Goal: Entertainment & Leisure: Consume media (video, audio)

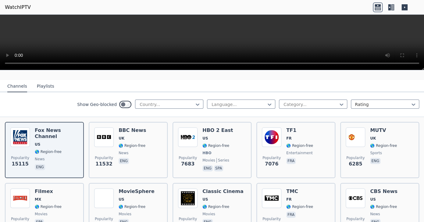
scroll to position [55, 0]
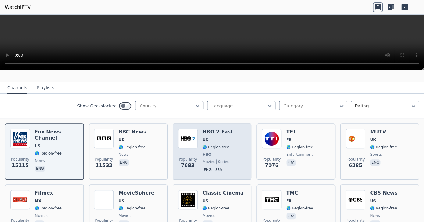
click at [211, 145] on span "🌎 Region-free" at bounding box center [215, 147] width 27 height 5
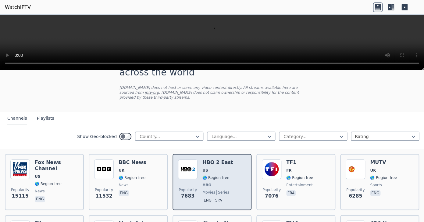
scroll to position [0, 0]
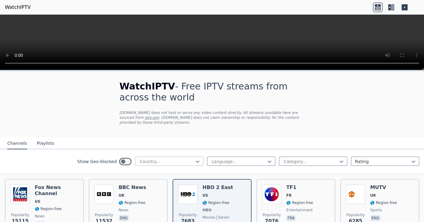
click at [158, 163] on div at bounding box center [166, 161] width 55 height 6
click at [189, 138] on nav "Channels Playlists" at bounding box center [212, 143] width 424 height 12
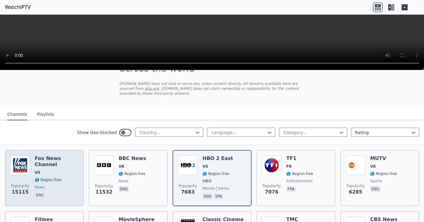
scroll to position [29, 0]
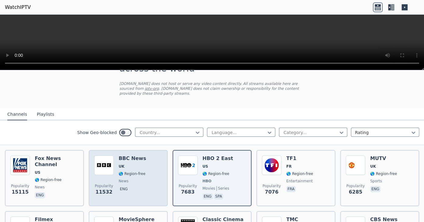
click at [119, 182] on span "news" at bounding box center [124, 180] width 10 height 5
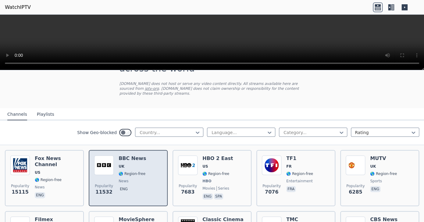
click at [119, 182] on span "news" at bounding box center [124, 180] width 10 height 5
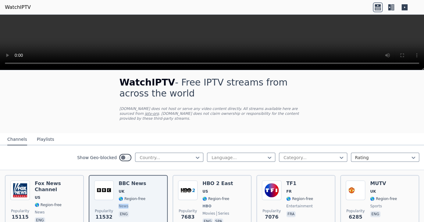
scroll to position [0, 0]
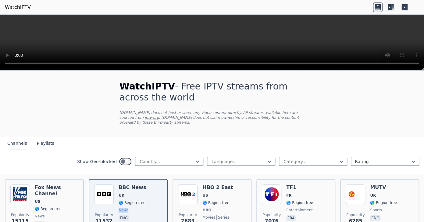
click at [405, 5] on icon at bounding box center [405, 7] width 6 height 6
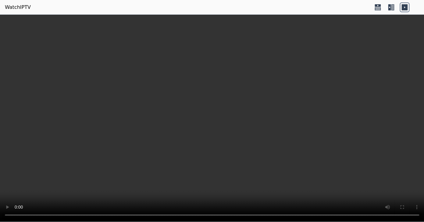
click at [394, 6] on icon at bounding box center [391, 7] width 10 height 10
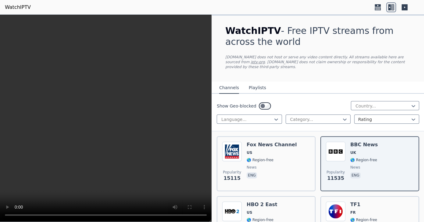
click at [381, 7] on icon at bounding box center [378, 7] width 10 height 10
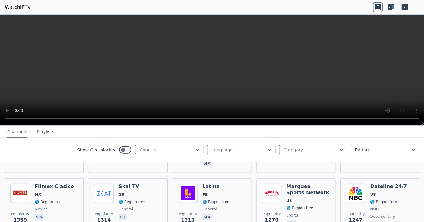
scroll to position [597, 0]
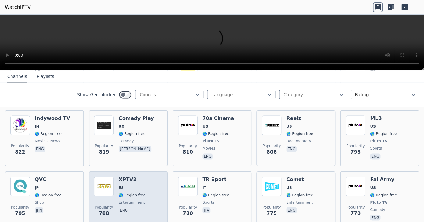
scroll to position [1160, 0]
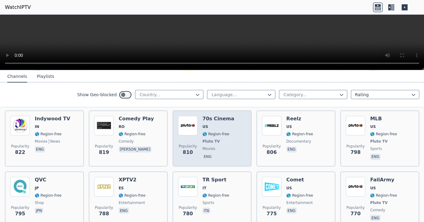
click at [216, 137] on div "70s Cinema US 🌎 Region-free Pluto TV movies eng" at bounding box center [218, 138] width 32 height 45
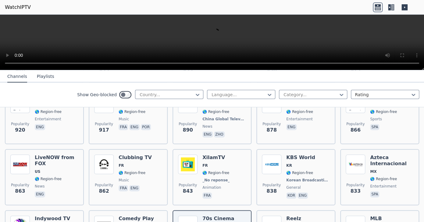
scroll to position [1059, 0]
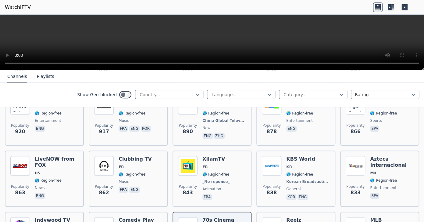
click at [38, 78] on button "Playlists" at bounding box center [45, 77] width 17 height 12
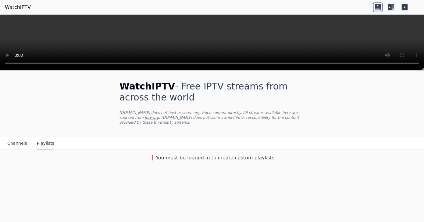
scroll to position [0, 0]
click at [18, 143] on button "Channels" at bounding box center [17, 143] width 20 height 12
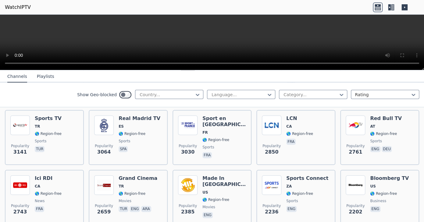
scroll to position [191, 0]
